Goal: Use online tool/utility

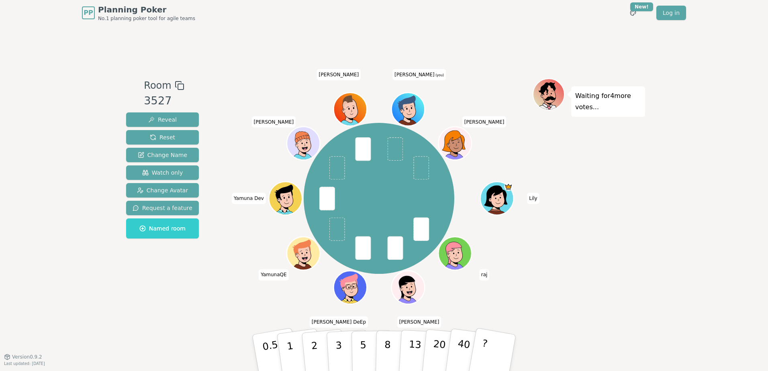
click at [417, 113] on icon at bounding box center [410, 115] width 16 height 6
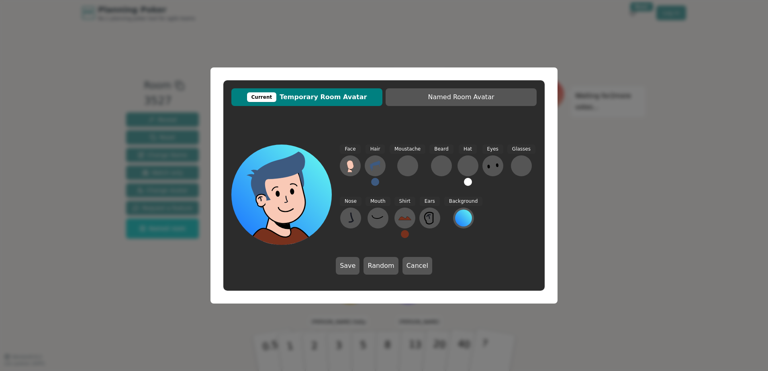
click at [506, 41] on div "Current Temporary Room Avatar Named Room Avatar Face Hair Moustache [PERSON_NAM…" at bounding box center [384, 185] width 768 height 371
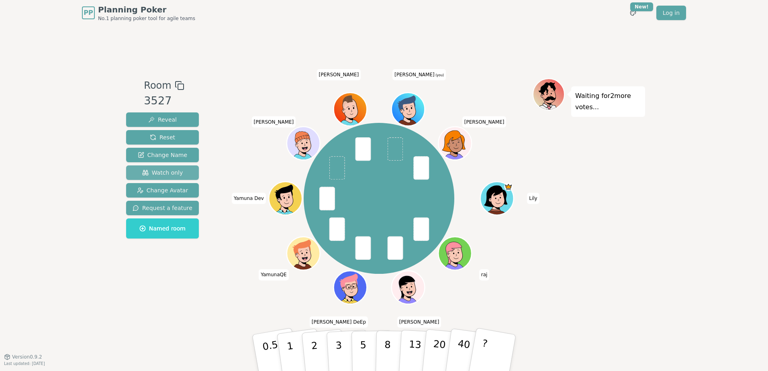
click at [168, 172] on span "Watch only" at bounding box center [162, 173] width 41 height 8
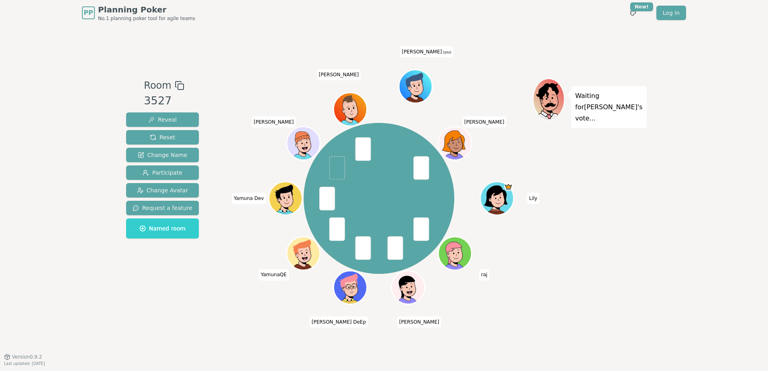
click at [428, 88] on div at bounding box center [416, 96] width 32 height 29
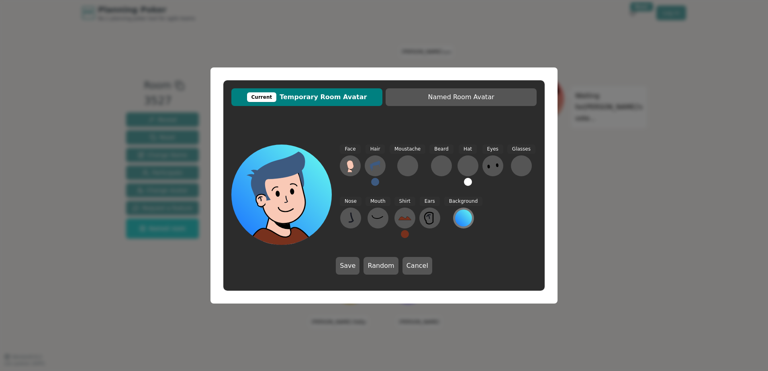
click at [460, 222] on div at bounding box center [463, 218] width 17 height 17
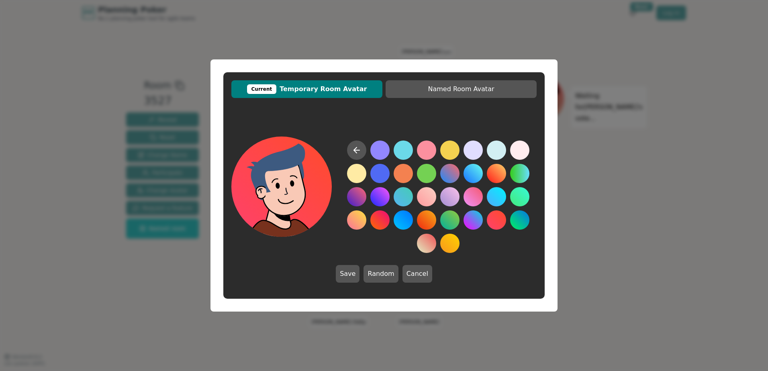
click at [491, 220] on button at bounding box center [496, 220] width 19 height 19
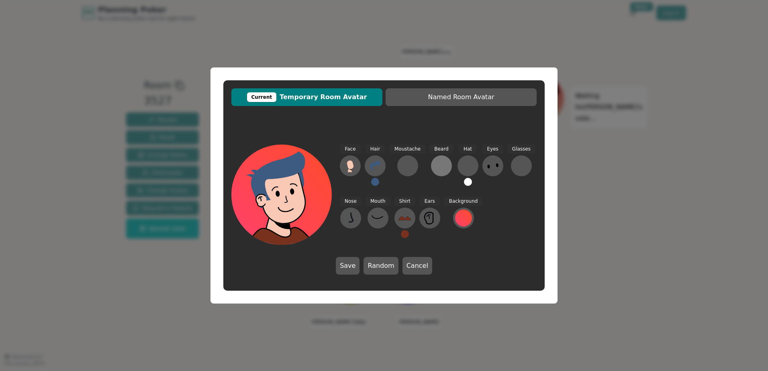
click at [437, 168] on div at bounding box center [441, 166] width 13 height 13
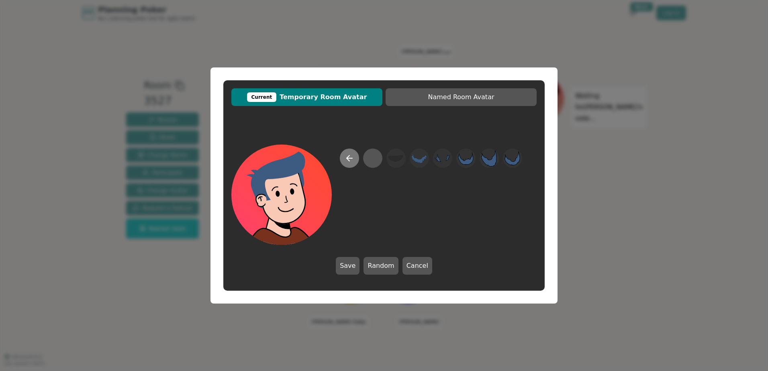
click at [354, 157] on icon at bounding box center [350, 159] width 10 height 10
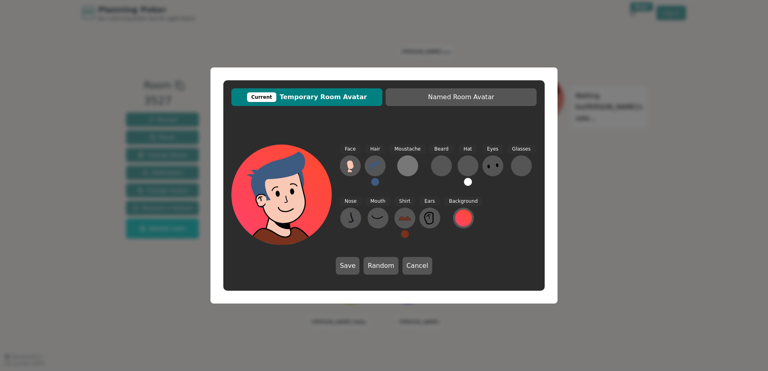
click at [403, 164] on div at bounding box center [408, 166] width 13 height 13
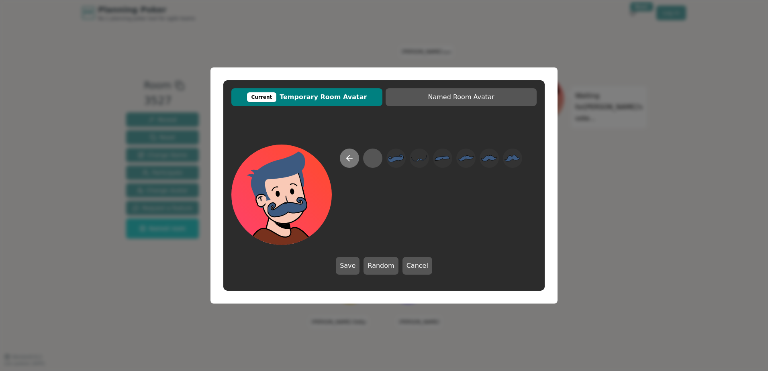
click at [346, 164] on button at bounding box center [349, 158] width 19 height 19
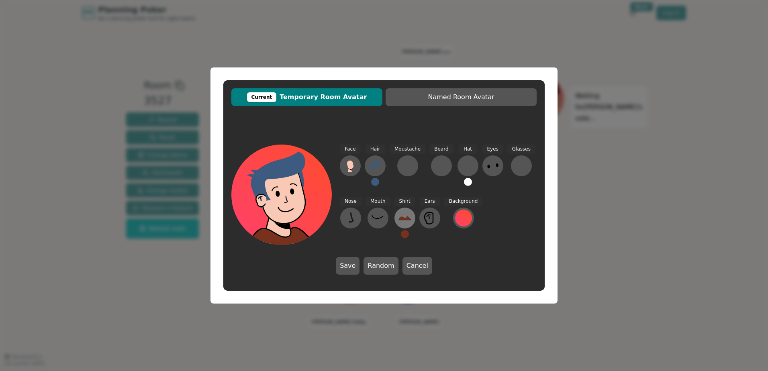
click at [404, 218] on icon at bounding box center [405, 218] width 13 height 13
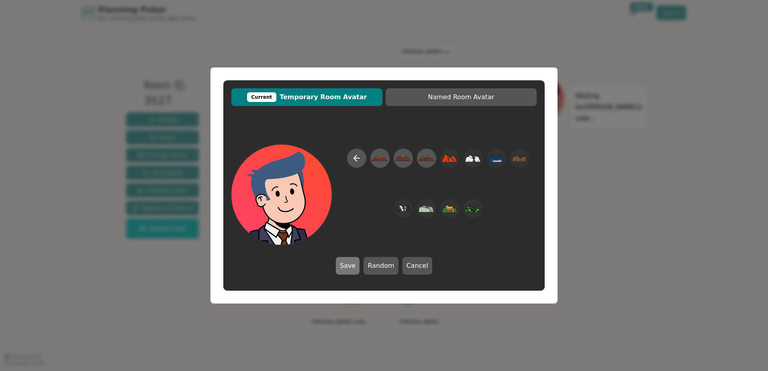
click at [355, 261] on button "Save" at bounding box center [348, 266] width 24 height 18
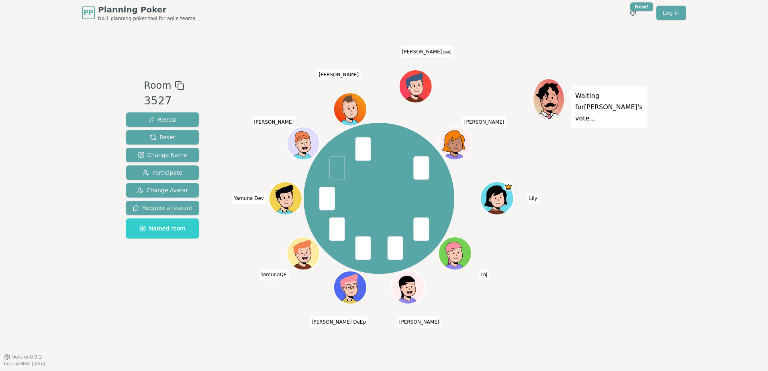
click at [418, 92] on icon at bounding box center [417, 92] width 16 height 6
